Goal: Transaction & Acquisition: Purchase product/service

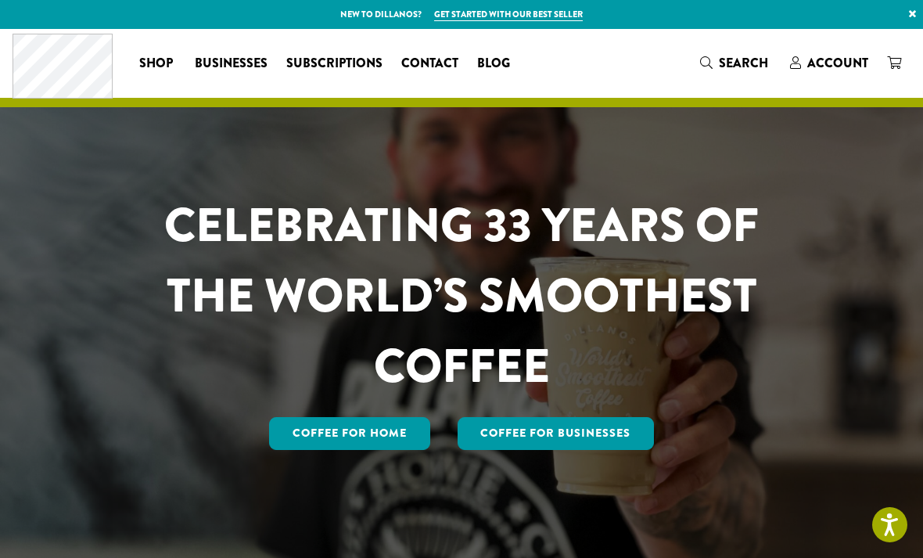
click at [831, 85] on div "Coffee All Coffees Best Sellers Blends Single Origins Dillanos Limited Organic …" at bounding box center [462, 63] width 898 height 65
click at [827, 60] on span "Account" at bounding box center [837, 63] width 61 height 18
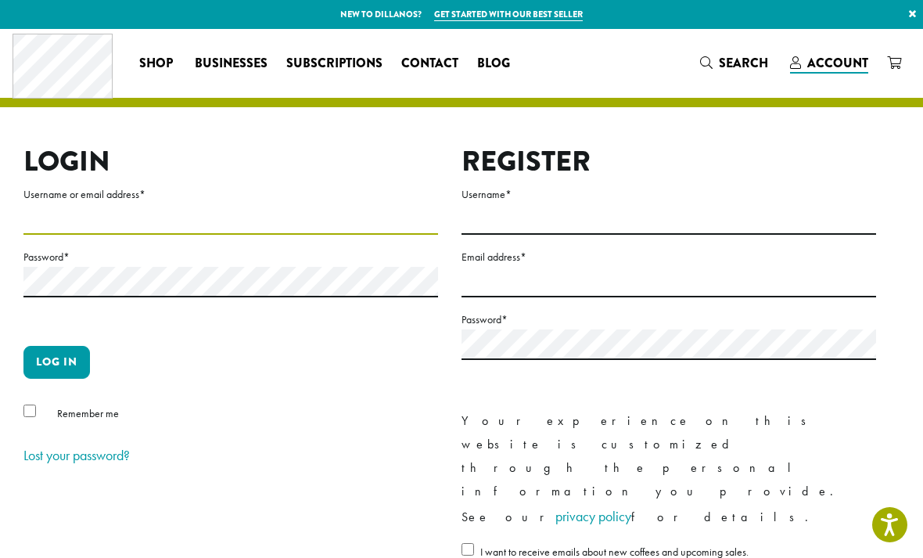
type input "**********"
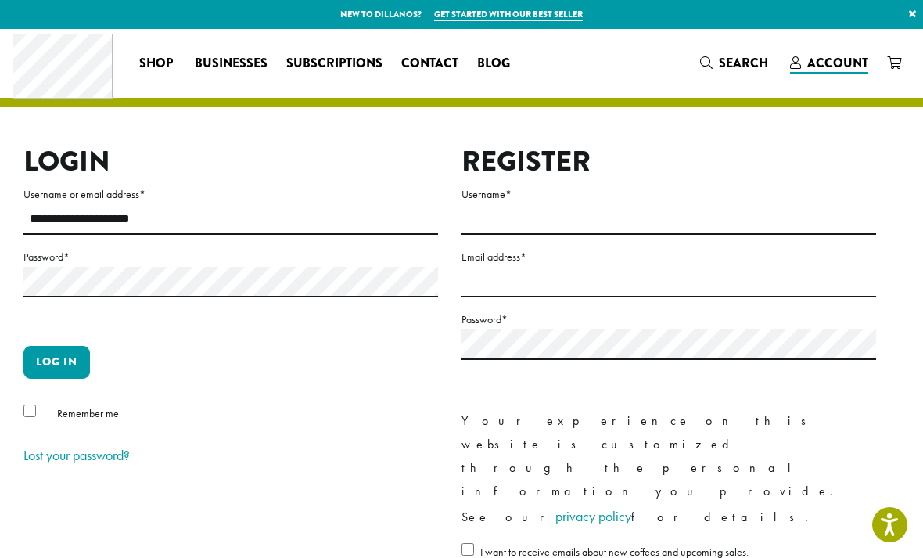
click at [56, 361] on button "Log in" at bounding box center [56, 362] width 66 height 33
click at [70, 361] on button "Log in" at bounding box center [56, 362] width 66 height 33
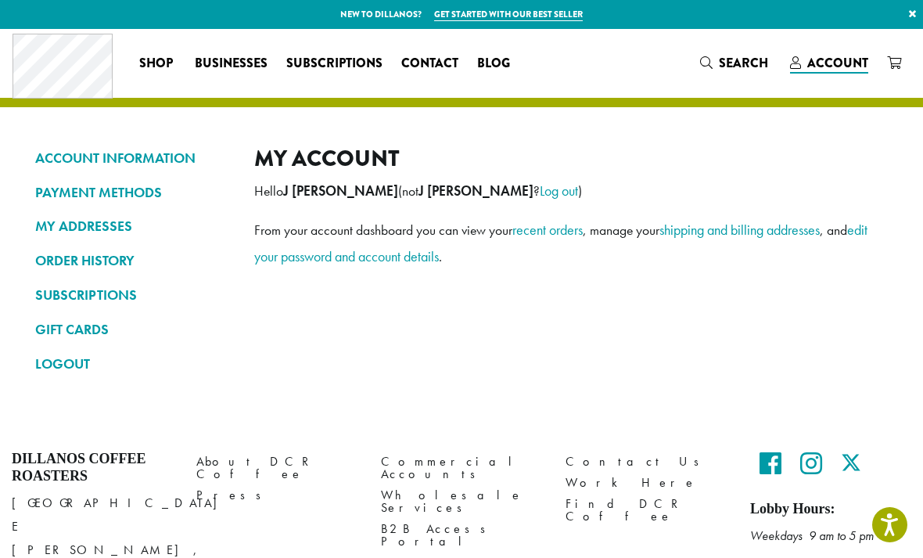
click at [71, 256] on link "ORDER HISTORY" at bounding box center [133, 260] width 196 height 27
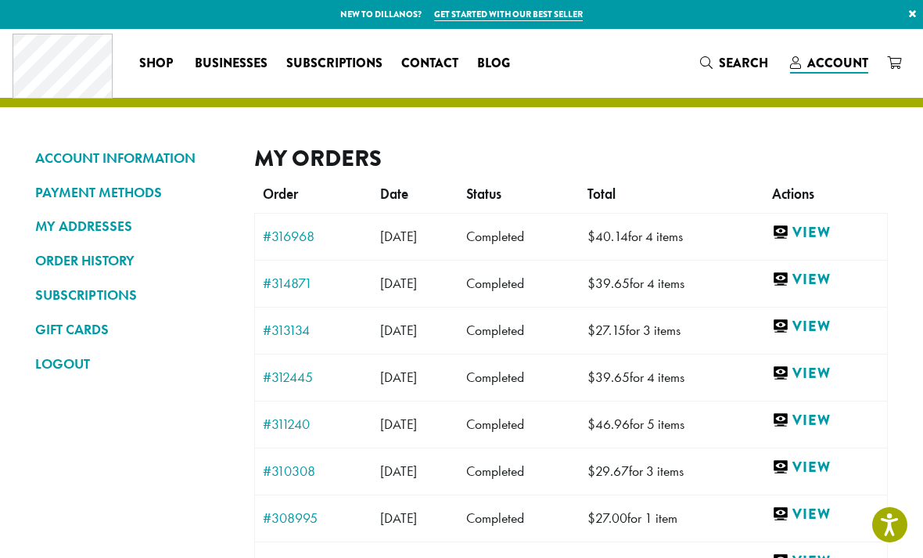
click at [828, 232] on link "View" at bounding box center [825, 233] width 107 height 20
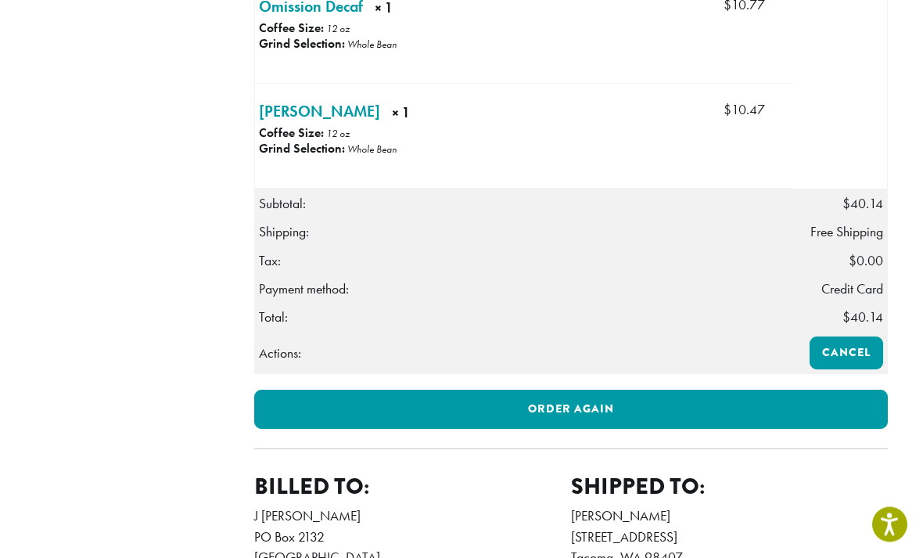
scroll to position [751, 0]
click at [803, 429] on link "Order again" at bounding box center [571, 409] width 634 height 39
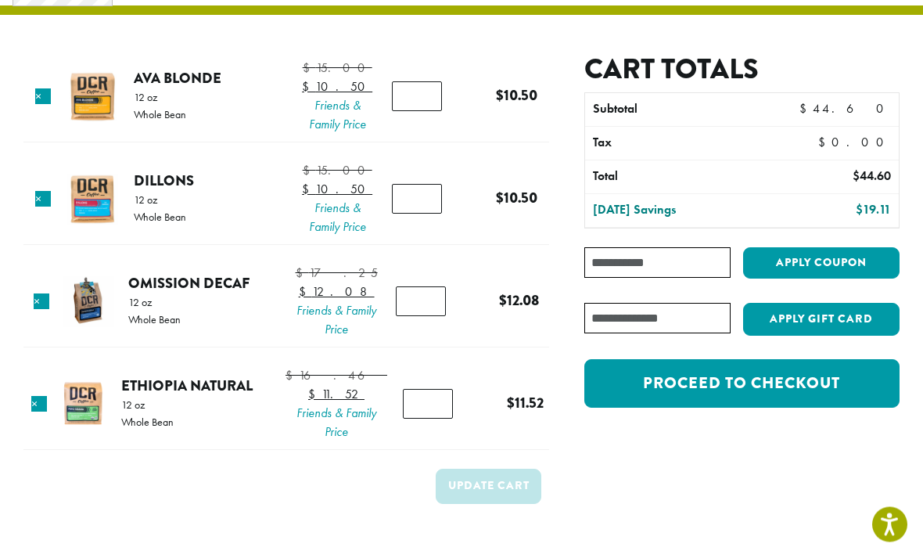
scroll to position [90, 0]
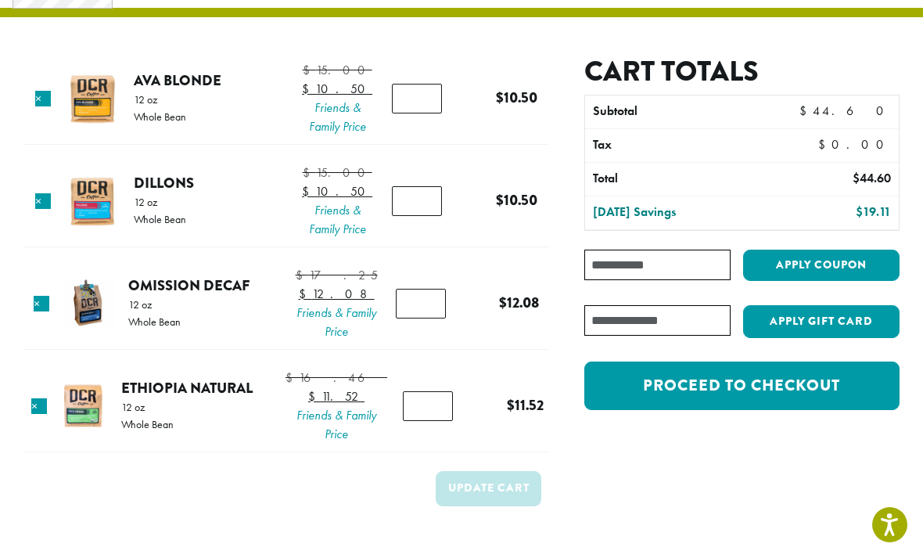
click at [777, 394] on link "Proceed to checkout" at bounding box center [741, 385] width 315 height 49
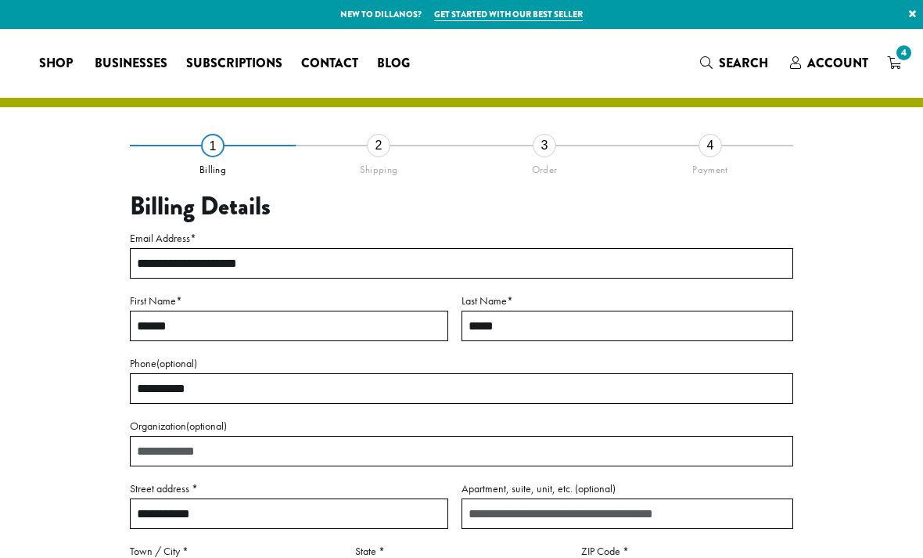
select select "**"
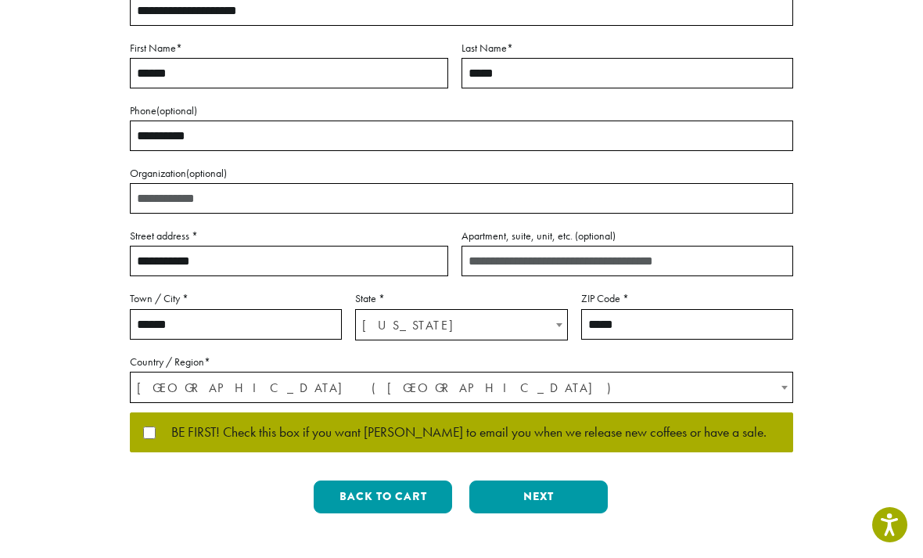
scroll to position [286, 0]
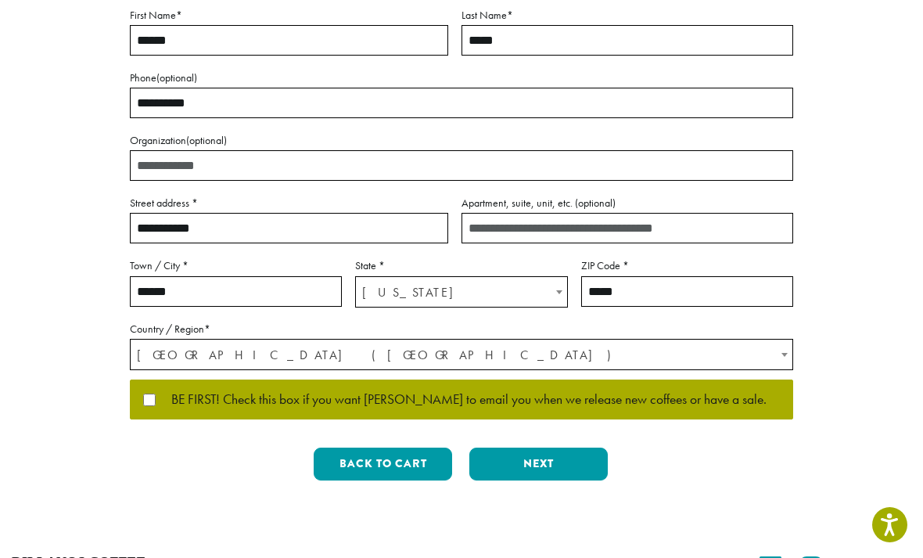
click at [570, 461] on button "Next" at bounding box center [538, 463] width 138 height 33
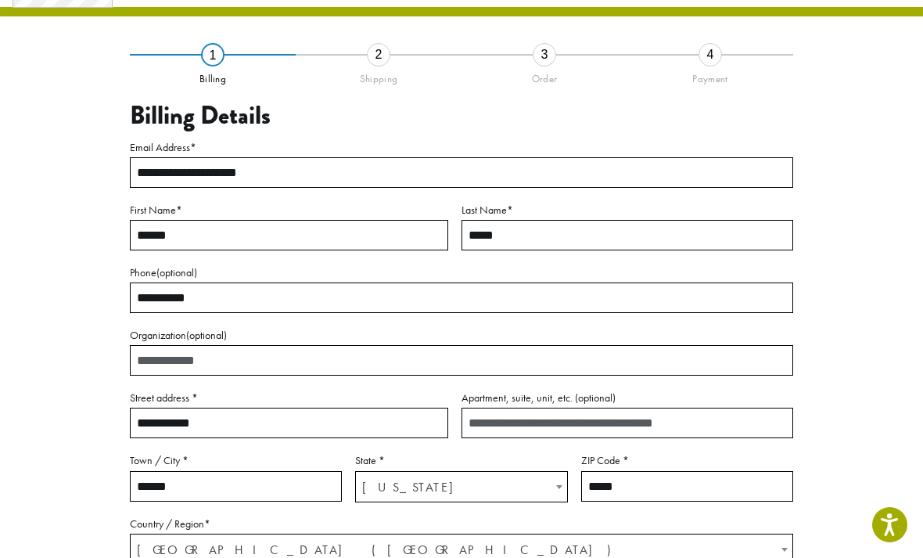
scroll to position [65, 0]
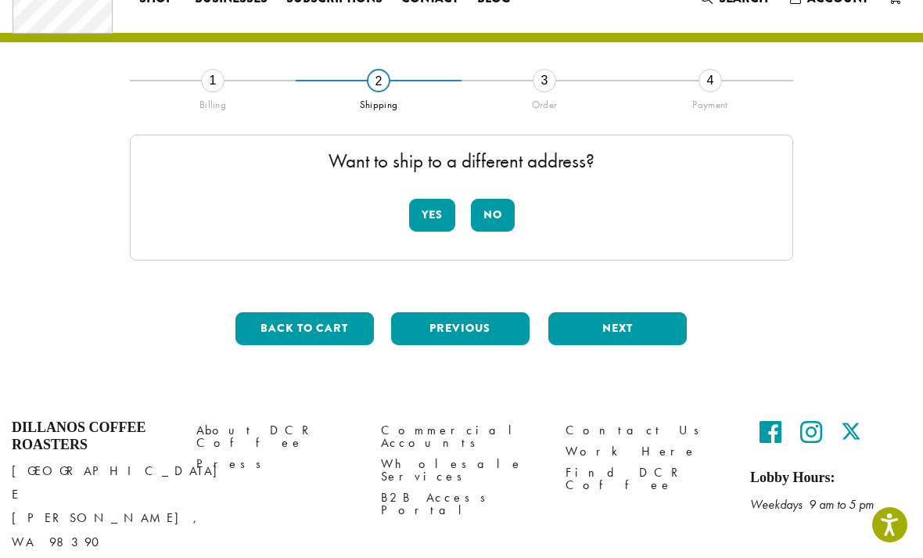
click at [438, 223] on button "Yes" at bounding box center [432, 215] width 46 height 33
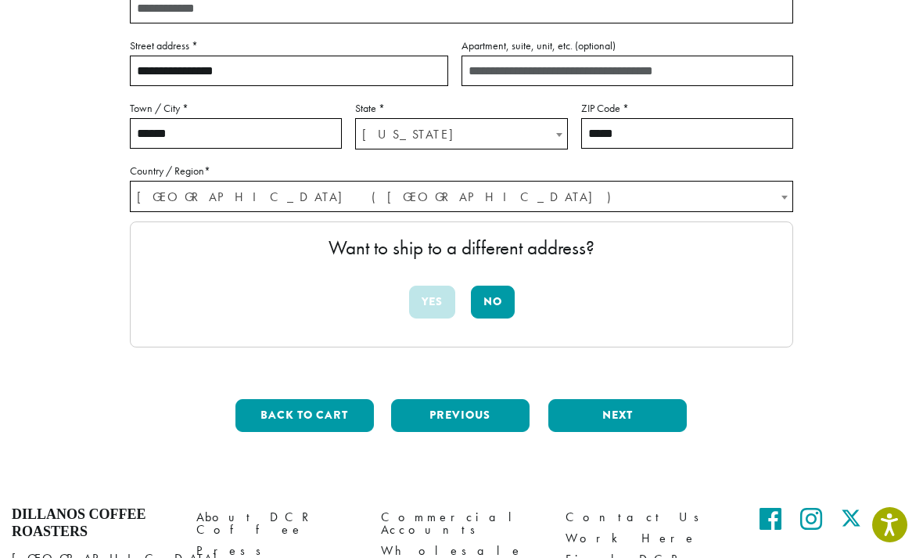
click at [646, 415] on button "Next" at bounding box center [617, 415] width 138 height 33
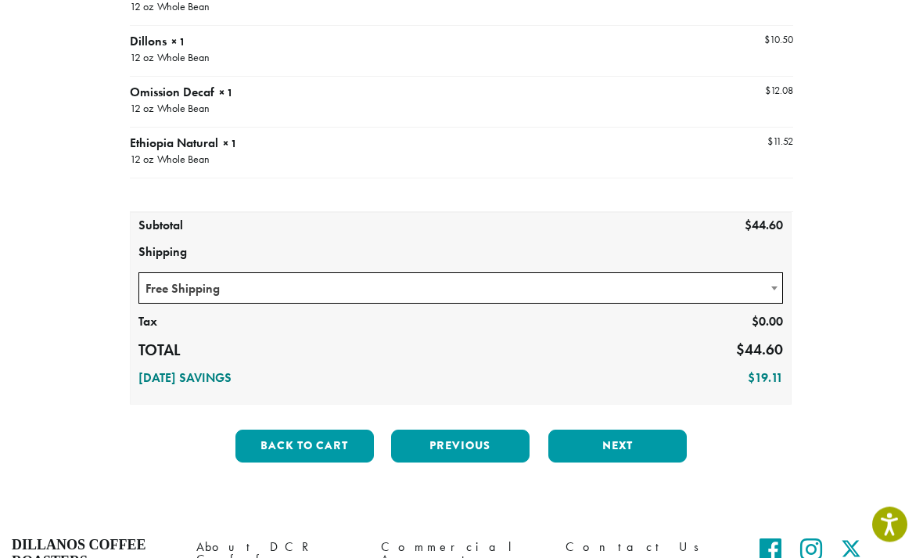
scroll to position [253, 0]
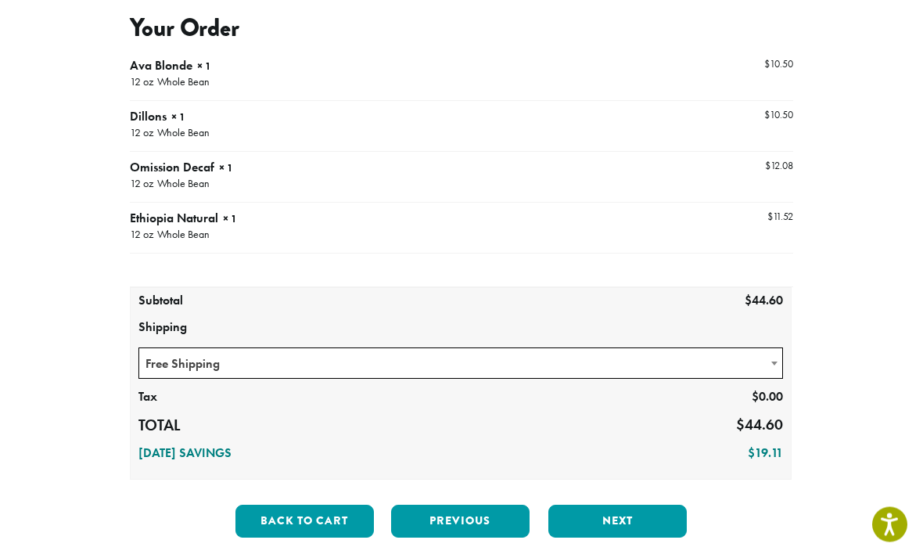
click at [637, 517] on button "Next" at bounding box center [617, 521] width 138 height 33
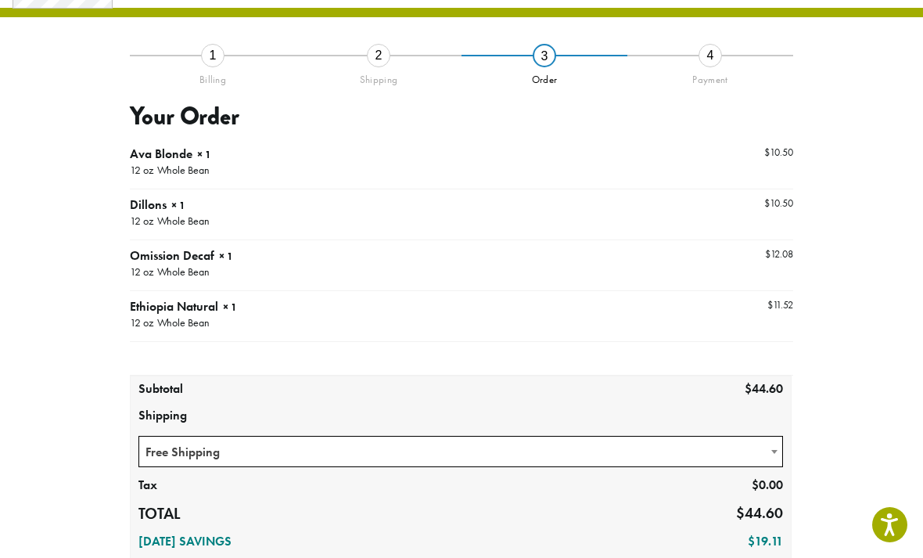
scroll to position [89, 0]
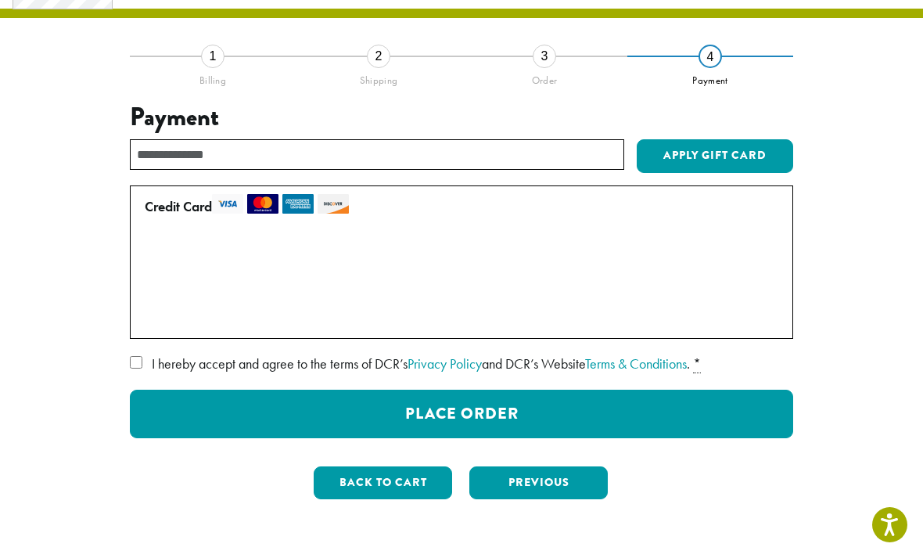
click at [742, 414] on button "Place Order" at bounding box center [461, 414] width 663 height 49
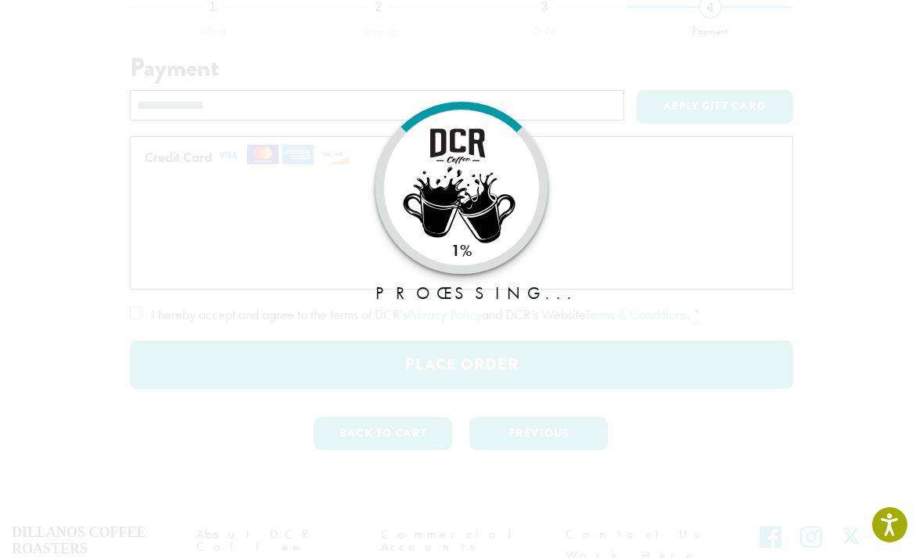
scroll to position [139, 0]
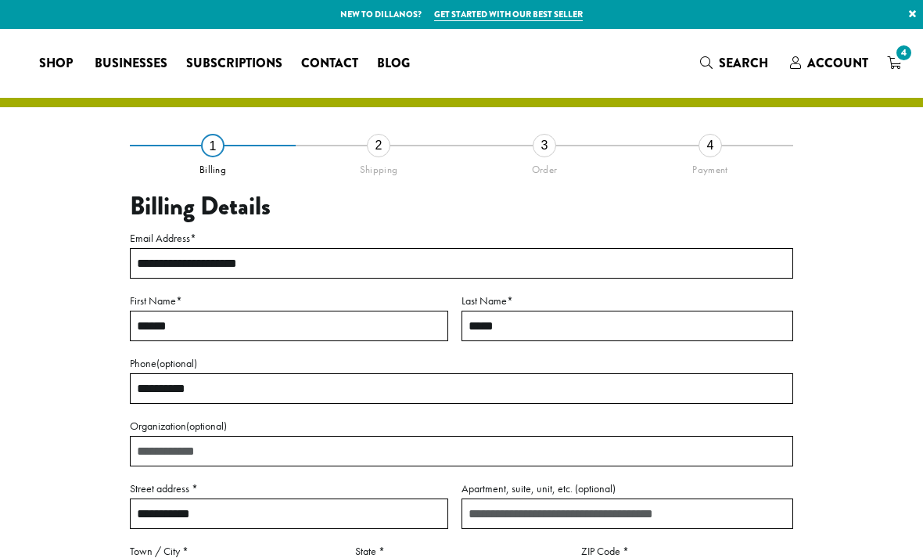
select select "**"
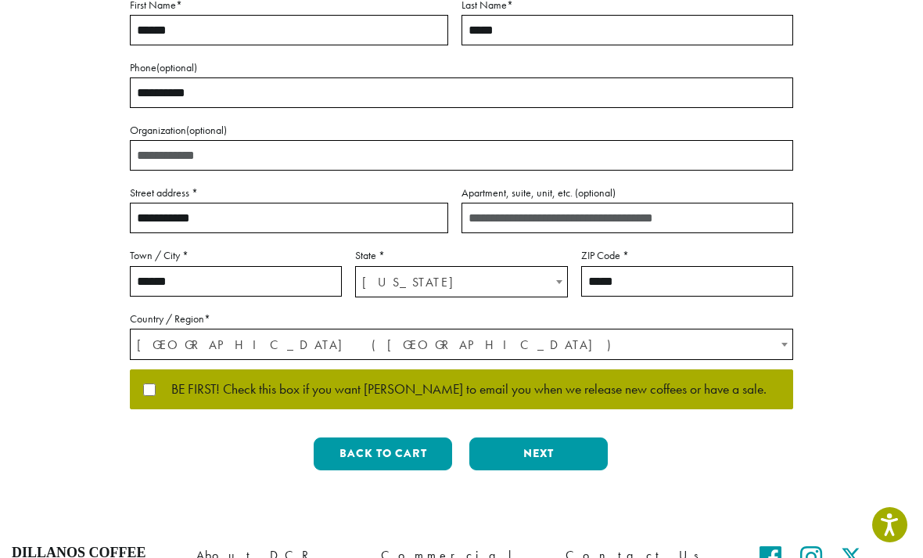
click at [571, 453] on button "Next" at bounding box center [538, 453] width 138 height 33
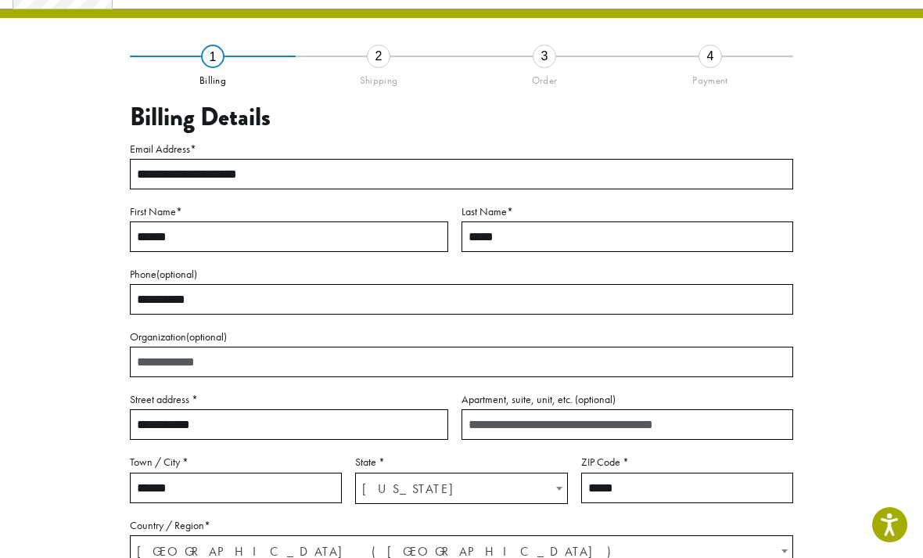
scroll to position [65, 0]
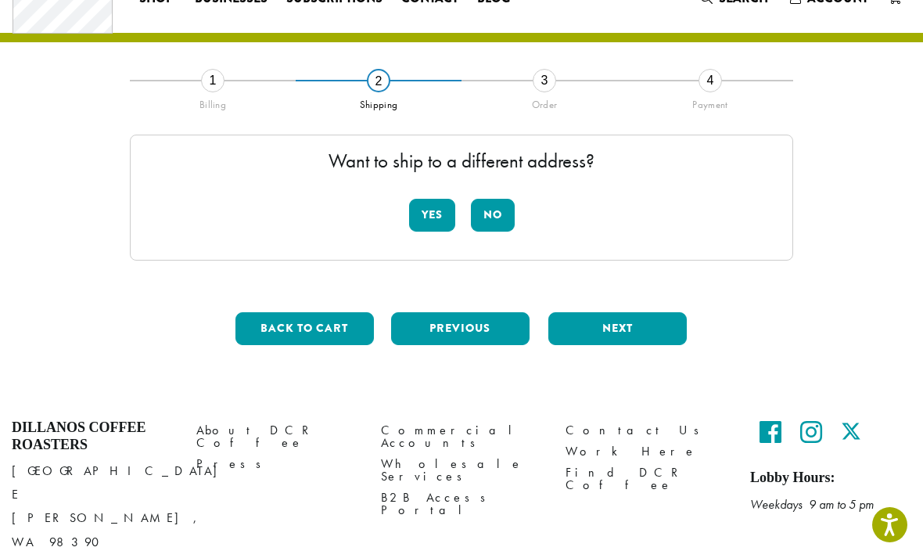
click at [431, 210] on button "Yes" at bounding box center [432, 215] width 46 height 33
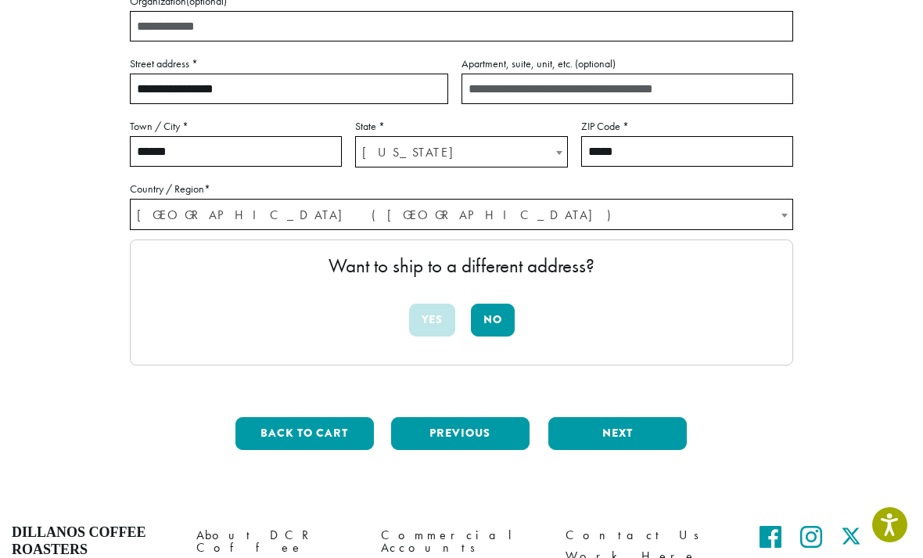
click at [644, 432] on button "Next" at bounding box center [617, 433] width 138 height 33
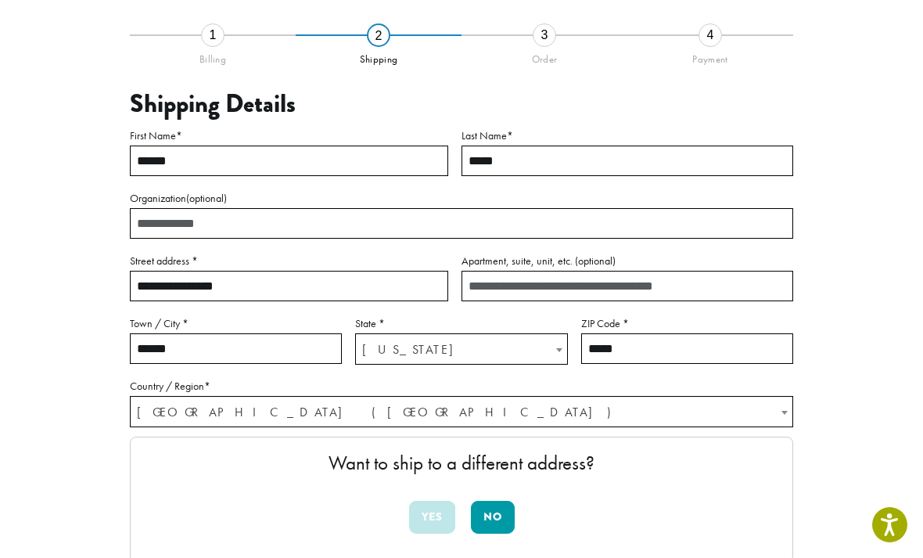
scroll to position [89, 0]
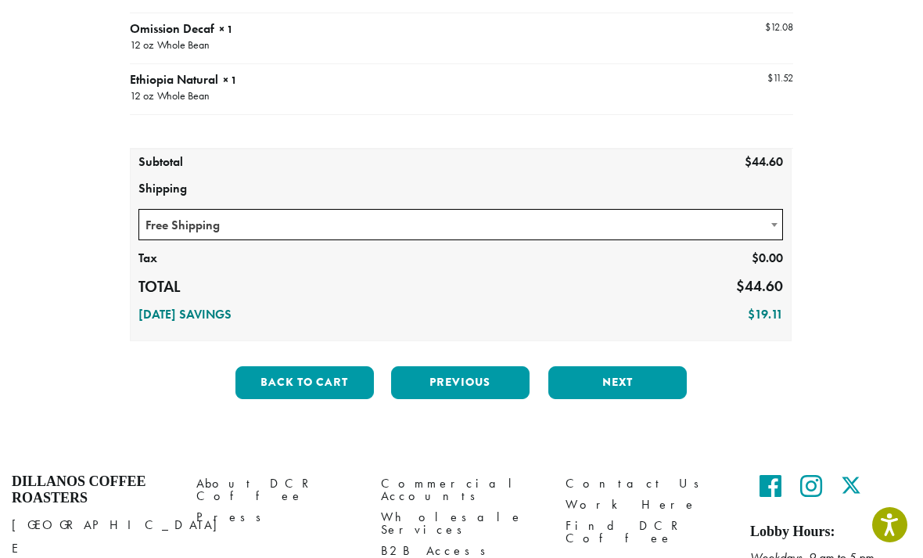
click at [638, 367] on button "Next" at bounding box center [617, 382] width 138 height 33
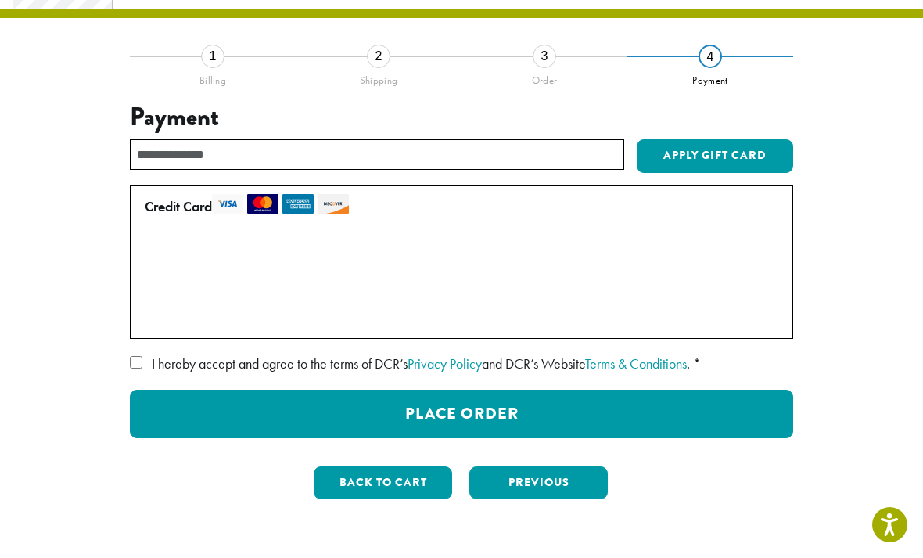
click at [749, 407] on button "Place Order" at bounding box center [461, 414] width 663 height 49
